Goal: Check status

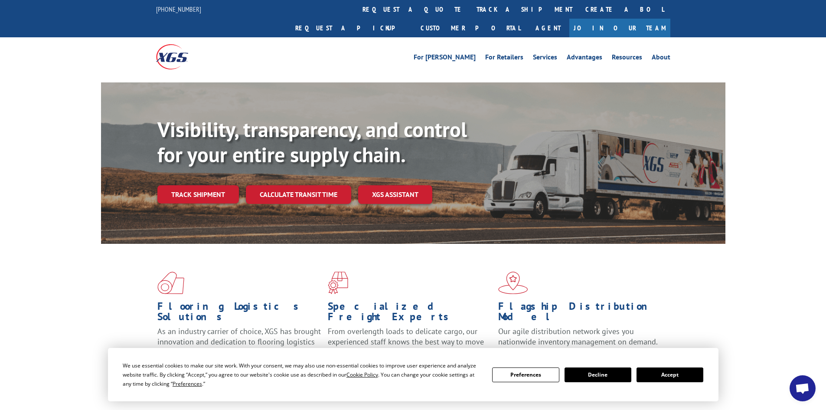
click at [650, 368] on button "Accept" at bounding box center [669, 374] width 67 height 15
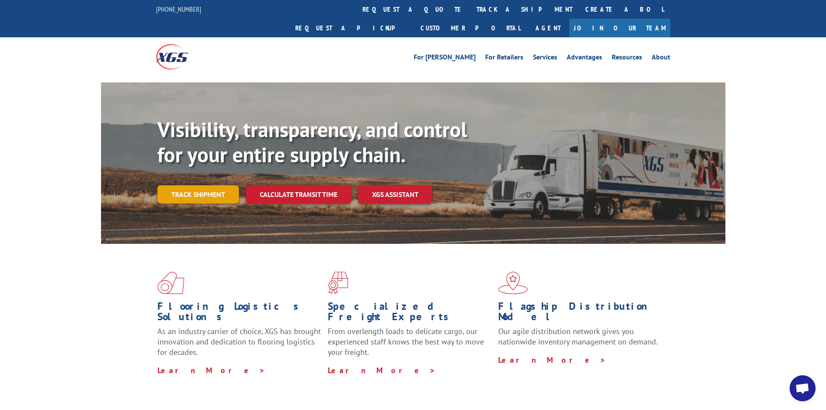
click at [182, 185] on link "Track shipment" at bounding box center [198, 194] width 82 height 18
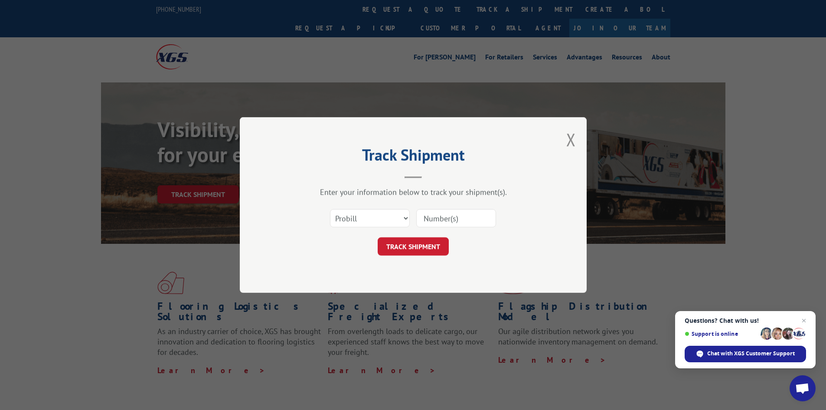
click at [344, 201] on div "Enter your information below to track your shipment(s). Select category... Prob…" at bounding box center [413, 221] width 260 height 68
click at [345, 225] on select "Select category... Probill BOL PO" at bounding box center [370, 218] width 80 height 18
select select "bol"
click at [330, 209] on select "Select category... Probill BOL PO" at bounding box center [370, 218] width 80 height 18
paste input "7040206"
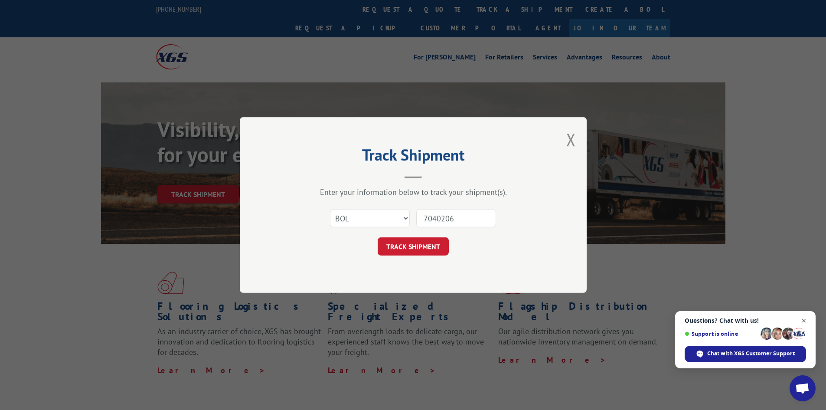
type input "7040206"
click at [807, 320] on span "Close chat" at bounding box center [804, 320] width 11 height 11
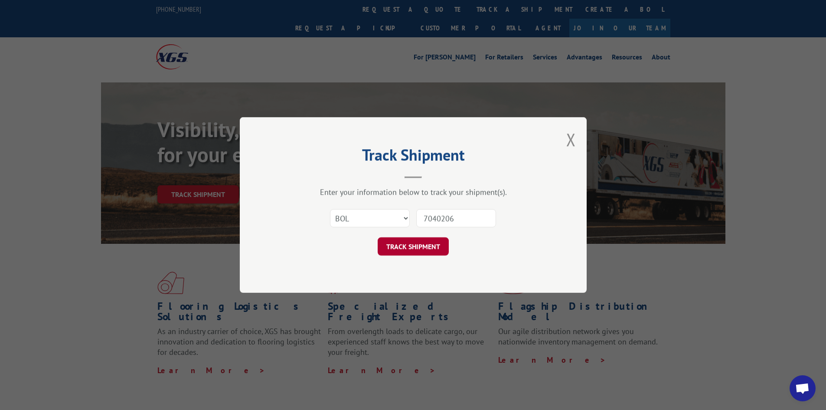
click at [419, 241] on button "TRACK SHIPMENT" at bounding box center [413, 246] width 71 height 18
